Goal: Task Accomplishment & Management: Manage account settings

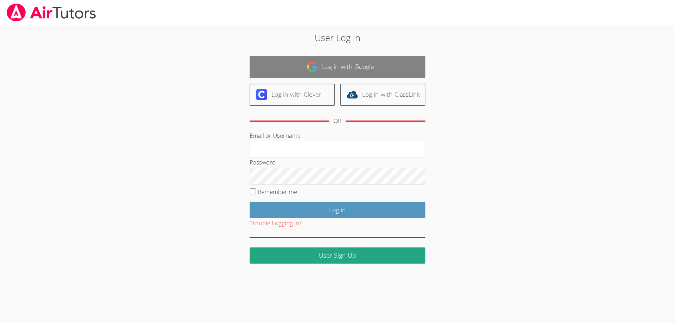
click at [381, 67] on link "Log in with Google" at bounding box center [338, 67] width 176 height 22
